Goal: Task Accomplishment & Management: Use online tool/utility

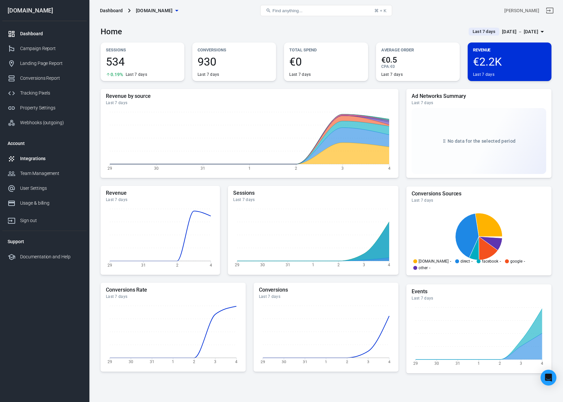
click at [52, 158] on div "Integrations" at bounding box center [50, 158] width 61 height 7
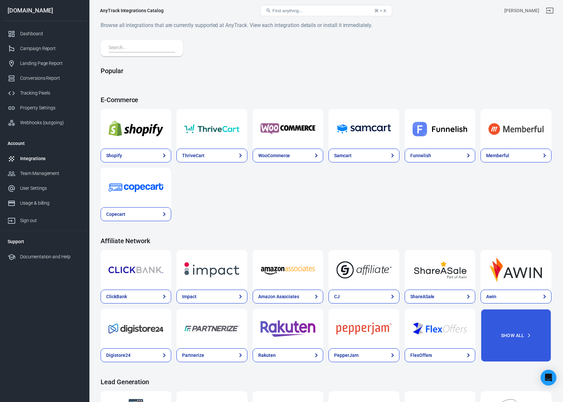
click at [139, 47] on input "text" at bounding box center [141, 48] width 64 height 9
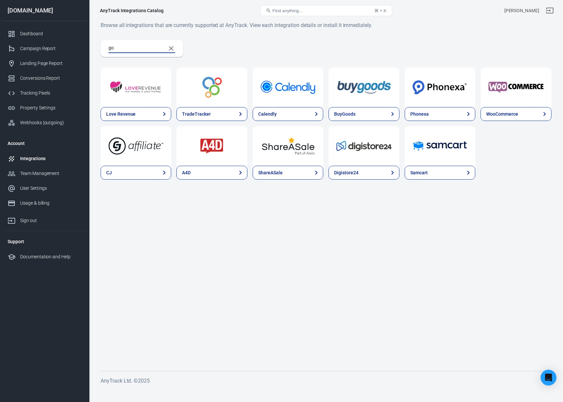
type input "g"
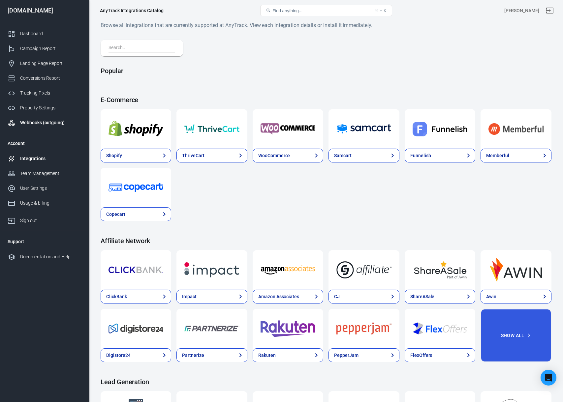
click at [40, 117] on link "Webhooks (outgoing)" at bounding box center [44, 122] width 84 height 15
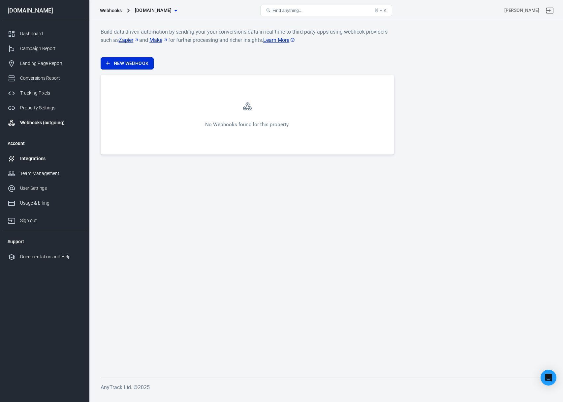
click at [42, 158] on div "Integrations" at bounding box center [50, 158] width 61 height 7
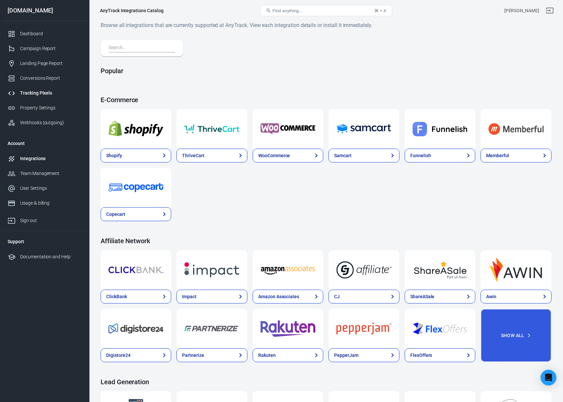
click at [40, 92] on div "Tracking Pixels" at bounding box center [50, 93] width 61 height 7
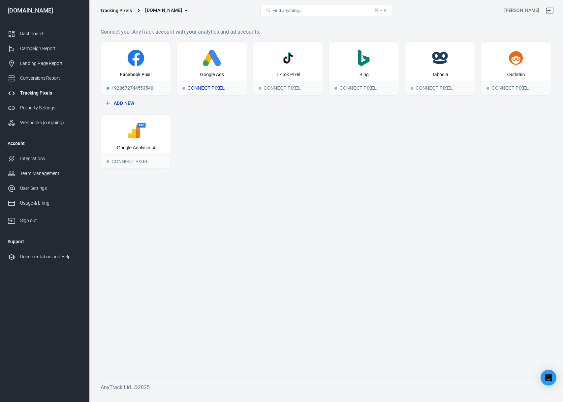
click at [209, 85] on div "Connect Pixel" at bounding box center [211, 88] width 69 height 15
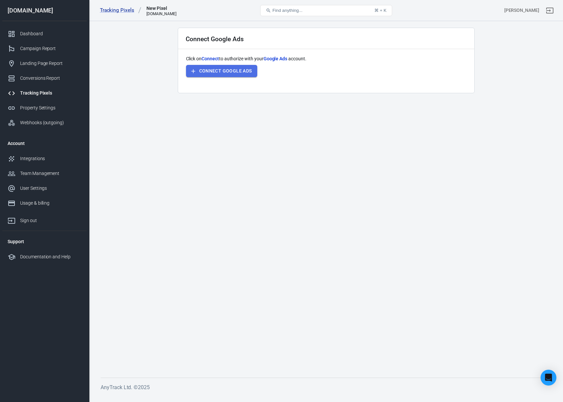
click at [228, 71] on button "Connect Google Ads" at bounding box center [221, 71] width 71 height 12
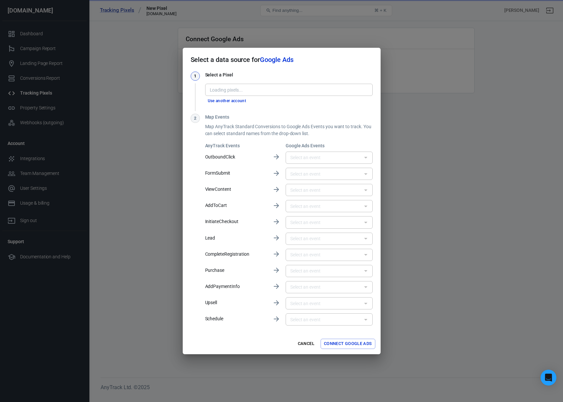
click at [238, 101] on button "Use another account" at bounding box center [227, 101] width 44 height 7
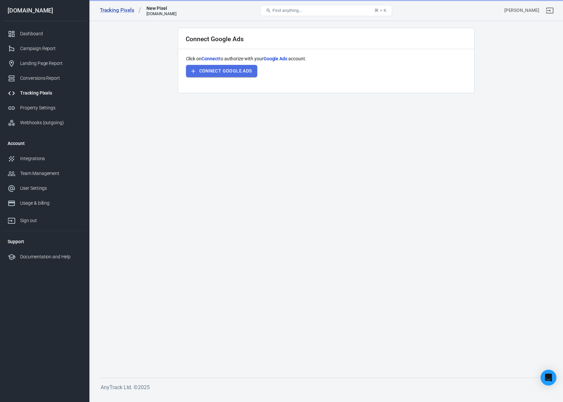
click at [210, 73] on button "Connect Google Ads" at bounding box center [221, 71] width 71 height 12
